Goal: Find specific page/section: Find specific page/section

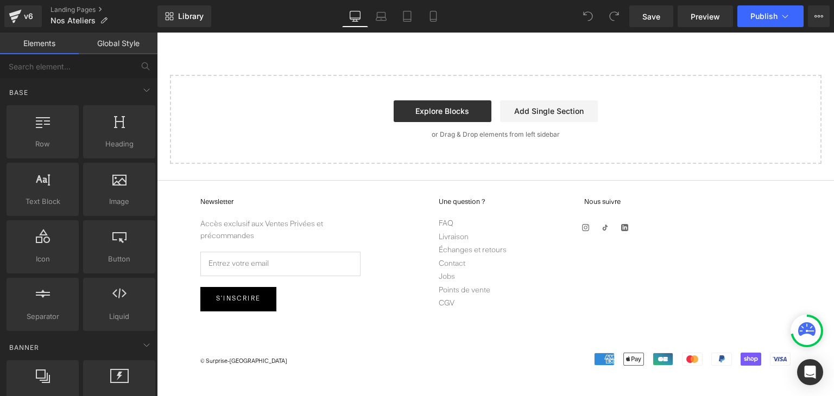
scroll to position [1234, 0]
